Goal: Information Seeking & Learning: Learn about a topic

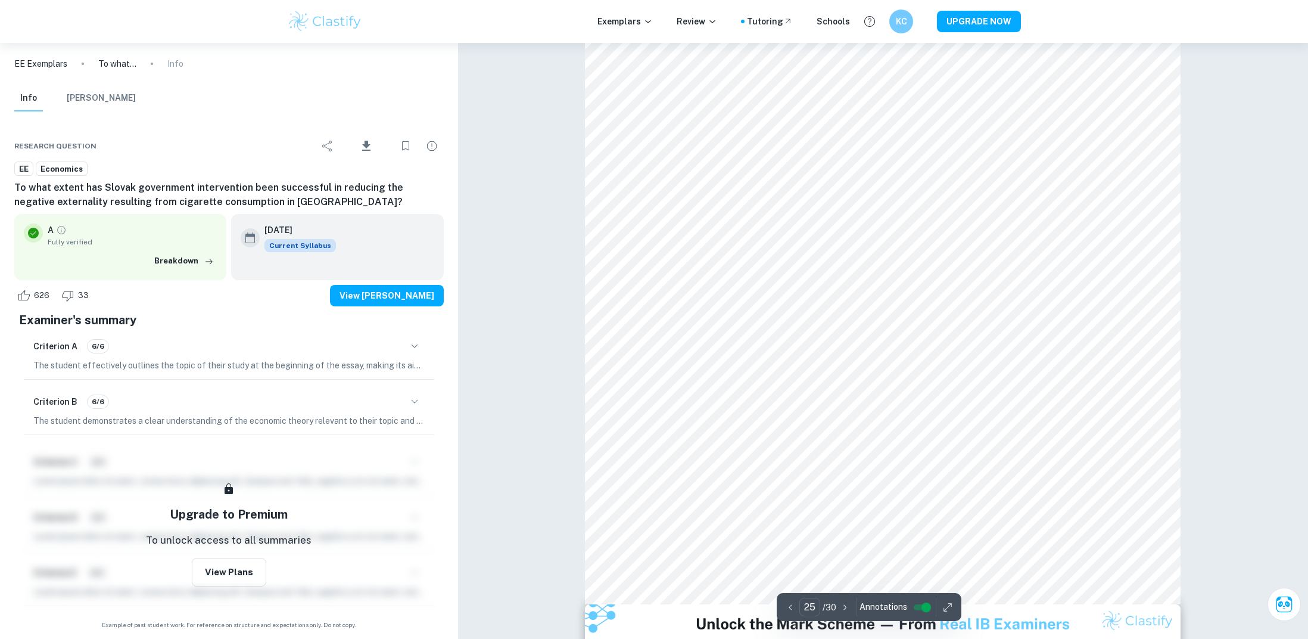
scroll to position [19583, 0]
type input "5"
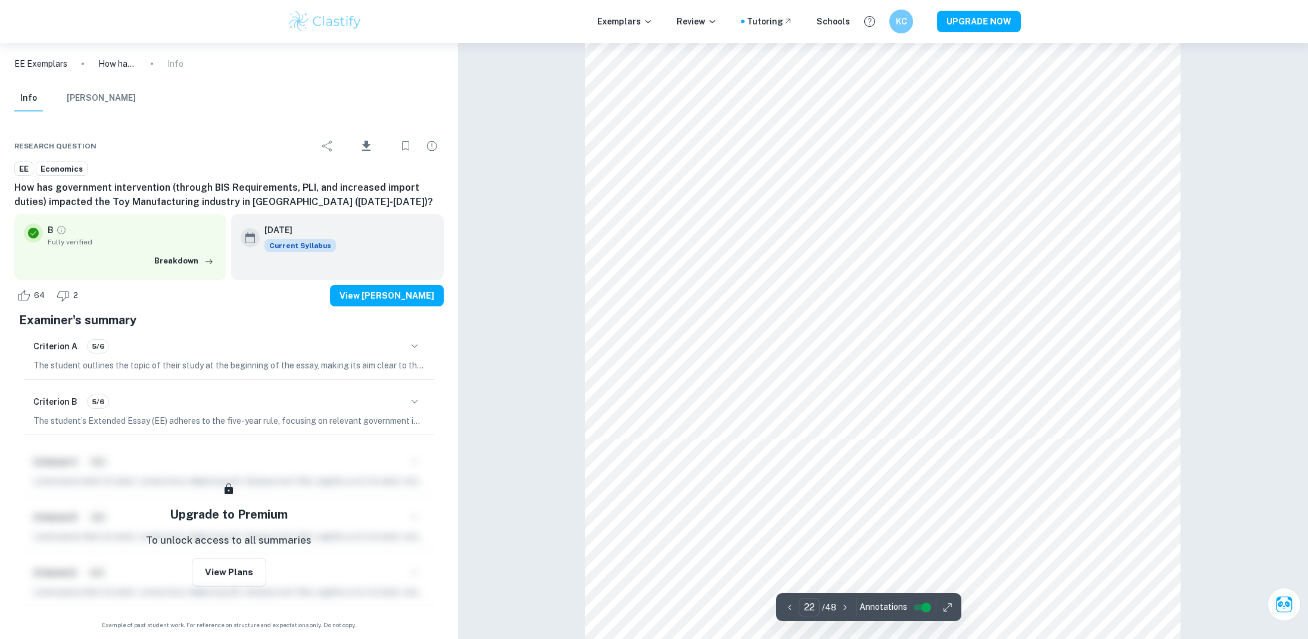
scroll to position [18653, 0]
type input "24"
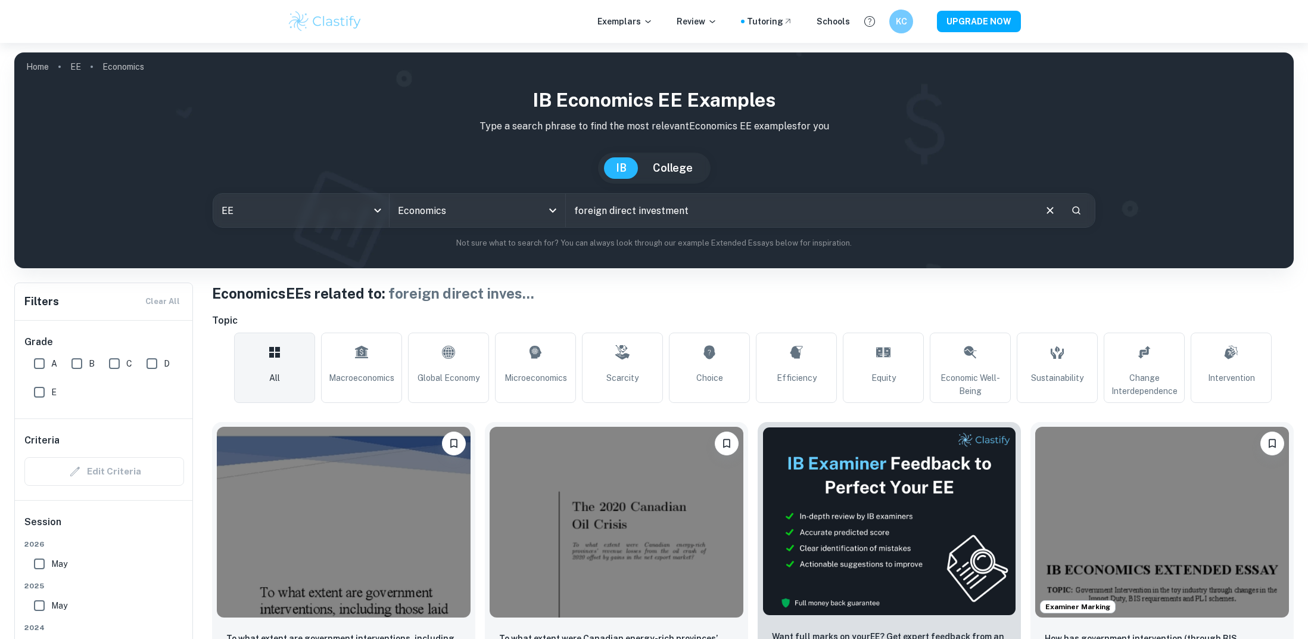
scroll to position [403, 0]
